Goal: Task Accomplishment & Management: Manage account settings

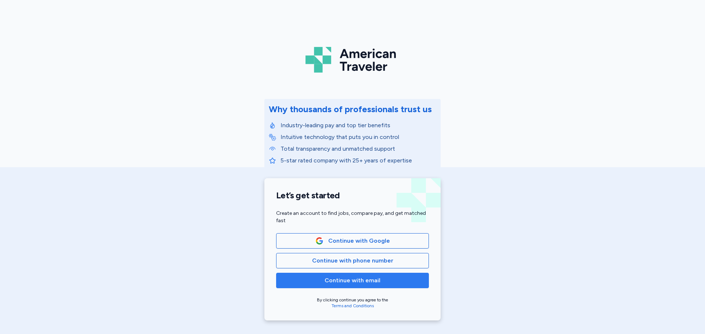
click at [368, 283] on span "Continue with email" at bounding box center [352, 280] width 56 height 9
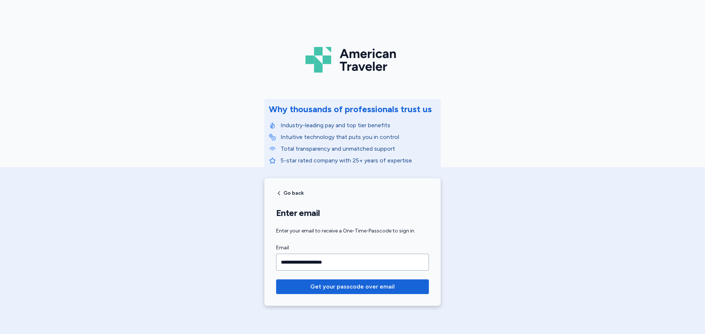
type input "**********"
click at [276, 280] on button "Get your passcode over email" at bounding box center [352, 287] width 153 height 15
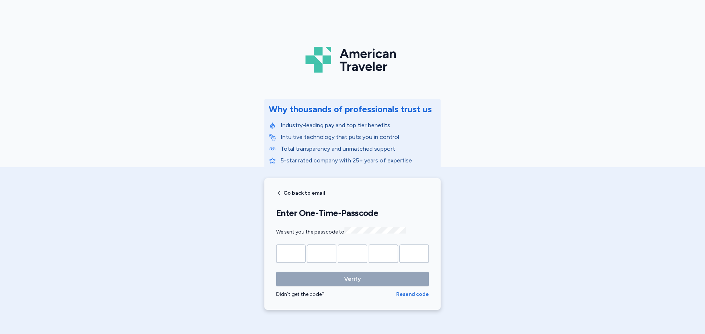
type input "*"
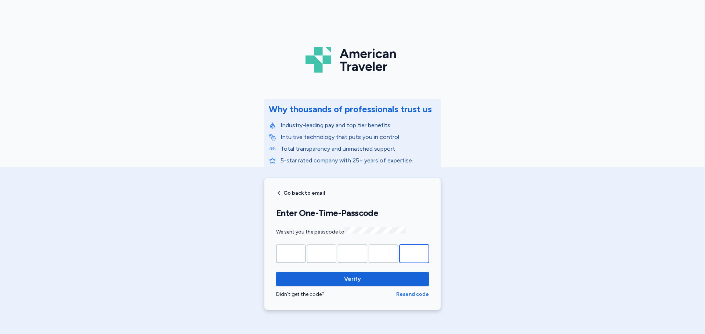
type input "*"
click at [276, 272] on button "Verify" at bounding box center [352, 279] width 153 height 15
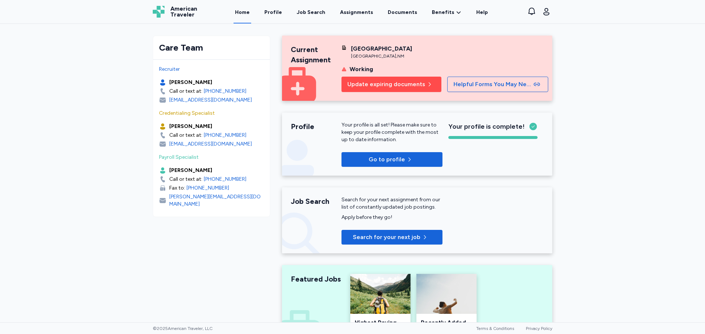
click at [404, 89] on button "Update expiring documents" at bounding box center [391, 84] width 100 height 15
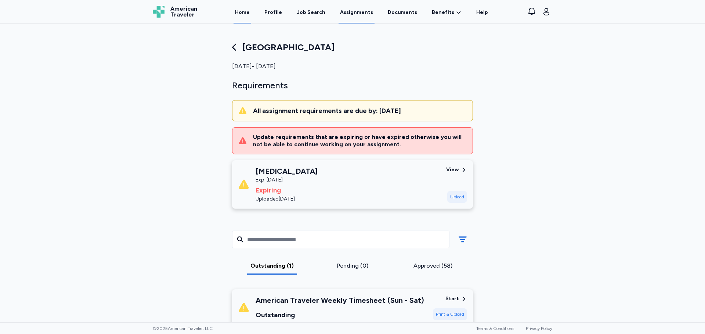
click at [251, 10] on link "Home" at bounding box center [242, 12] width 18 height 23
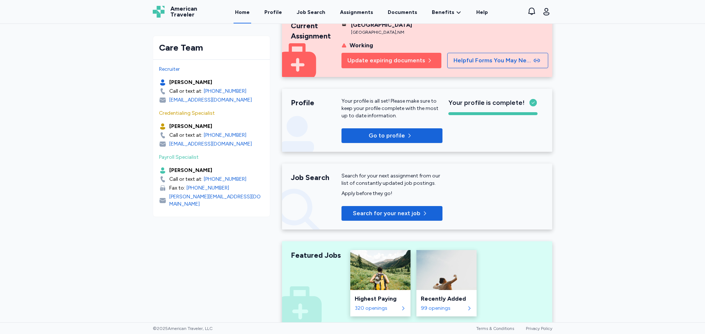
scroll to position [37, 0]
